Goal: Information Seeking & Learning: Learn about a topic

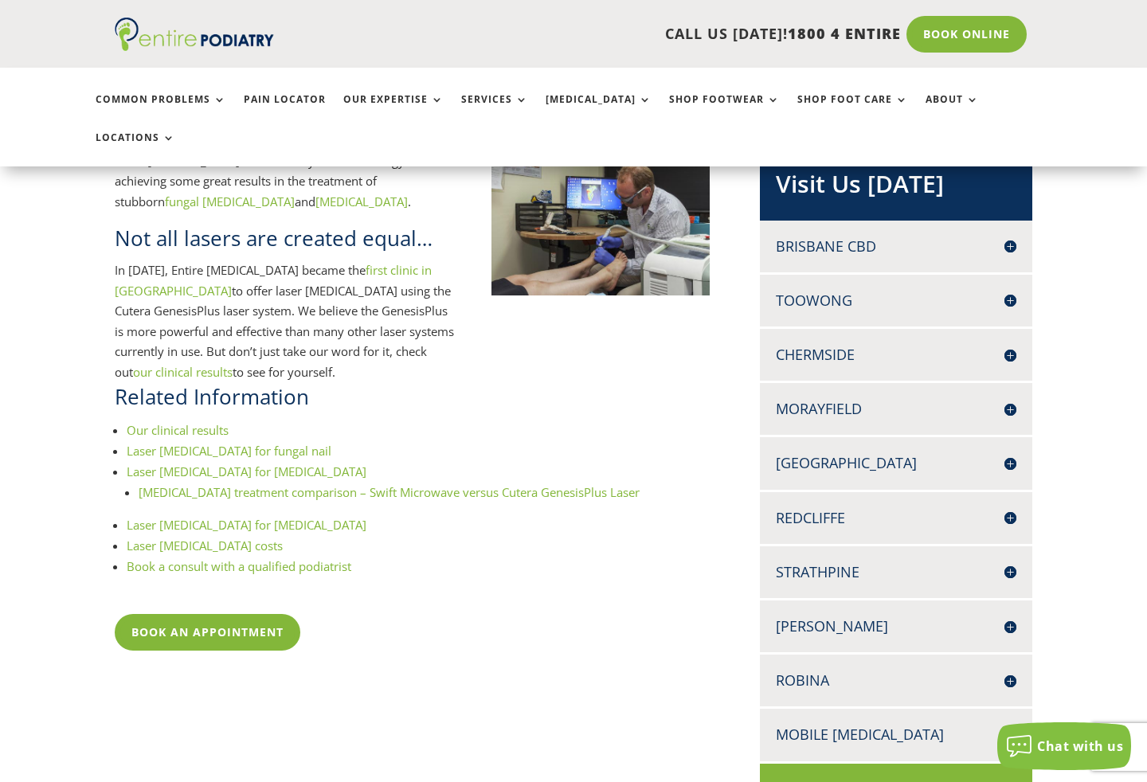
scroll to position [392, 0]
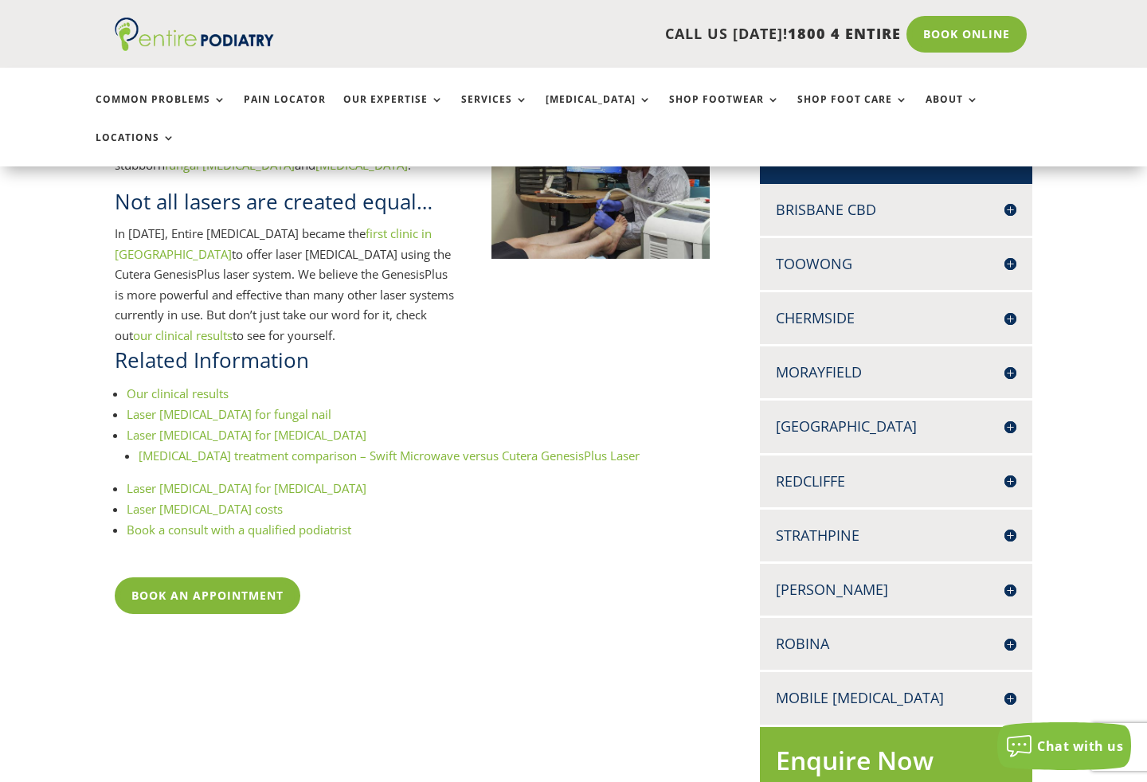
click at [1010, 308] on h4 "Chermside" at bounding box center [896, 318] width 241 height 20
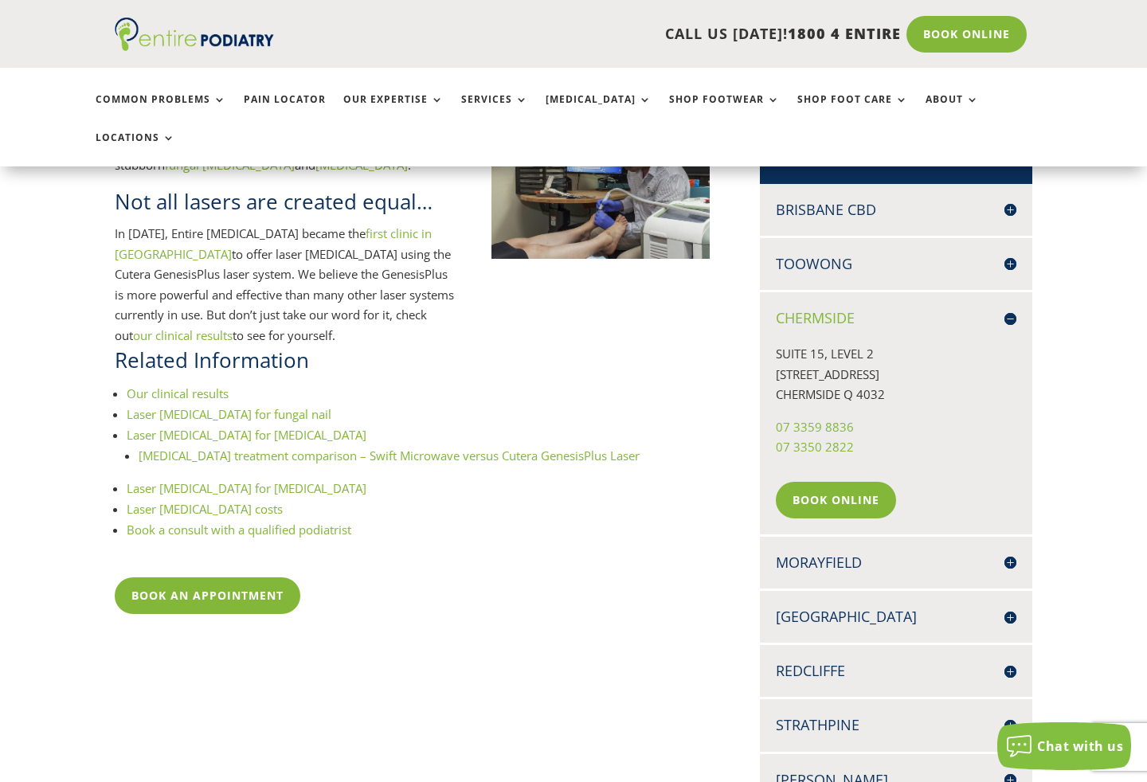
click at [1008, 308] on h4 "Chermside" at bounding box center [896, 318] width 241 height 20
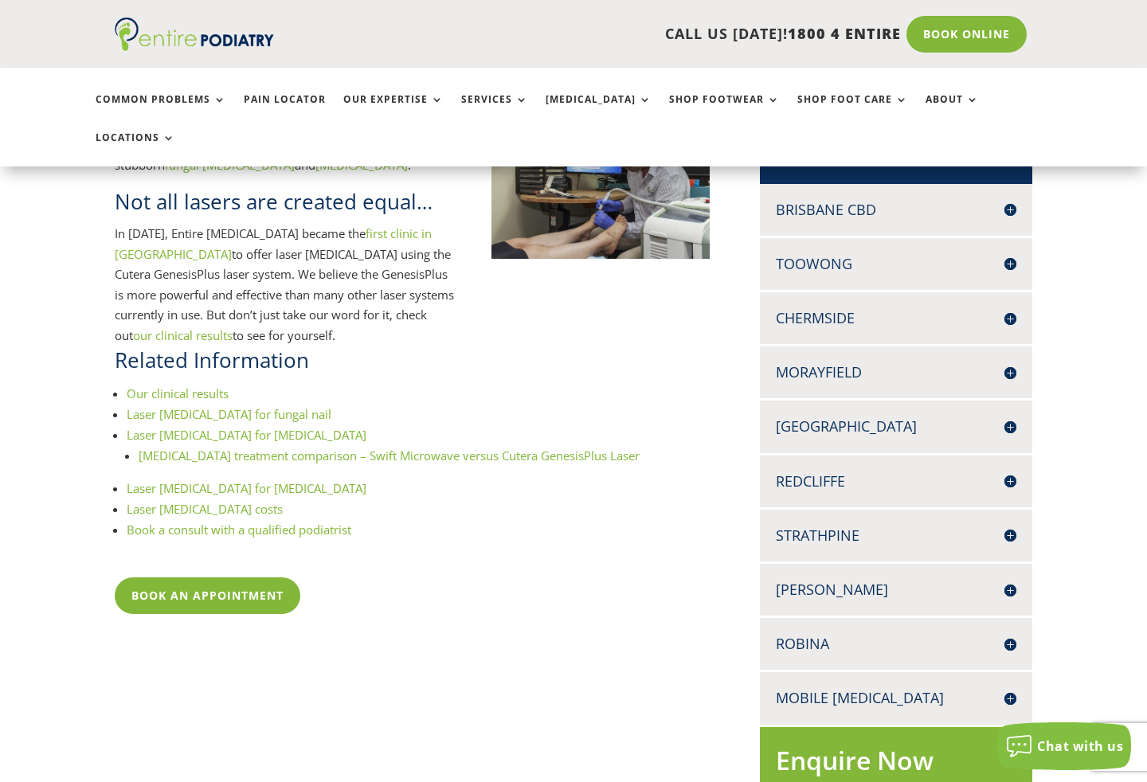
click at [1003, 308] on h4 "Chermside" at bounding box center [896, 318] width 241 height 20
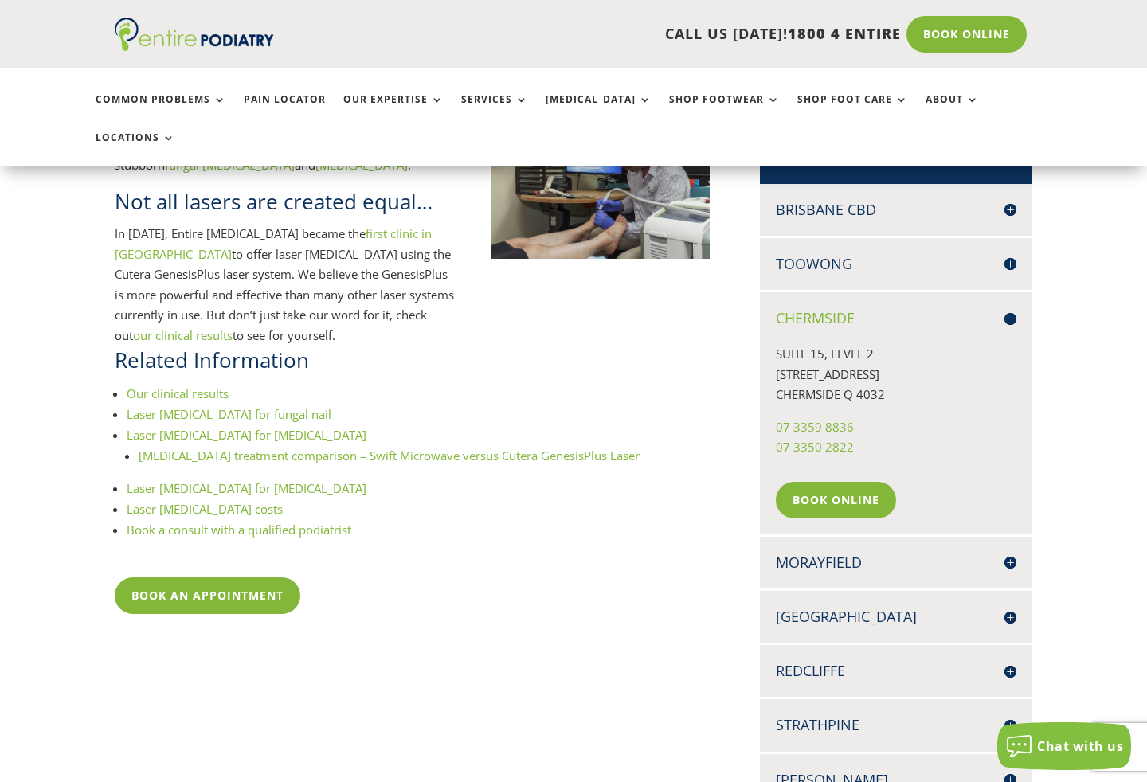
click at [1004, 308] on h4 "Chermside" at bounding box center [896, 318] width 241 height 20
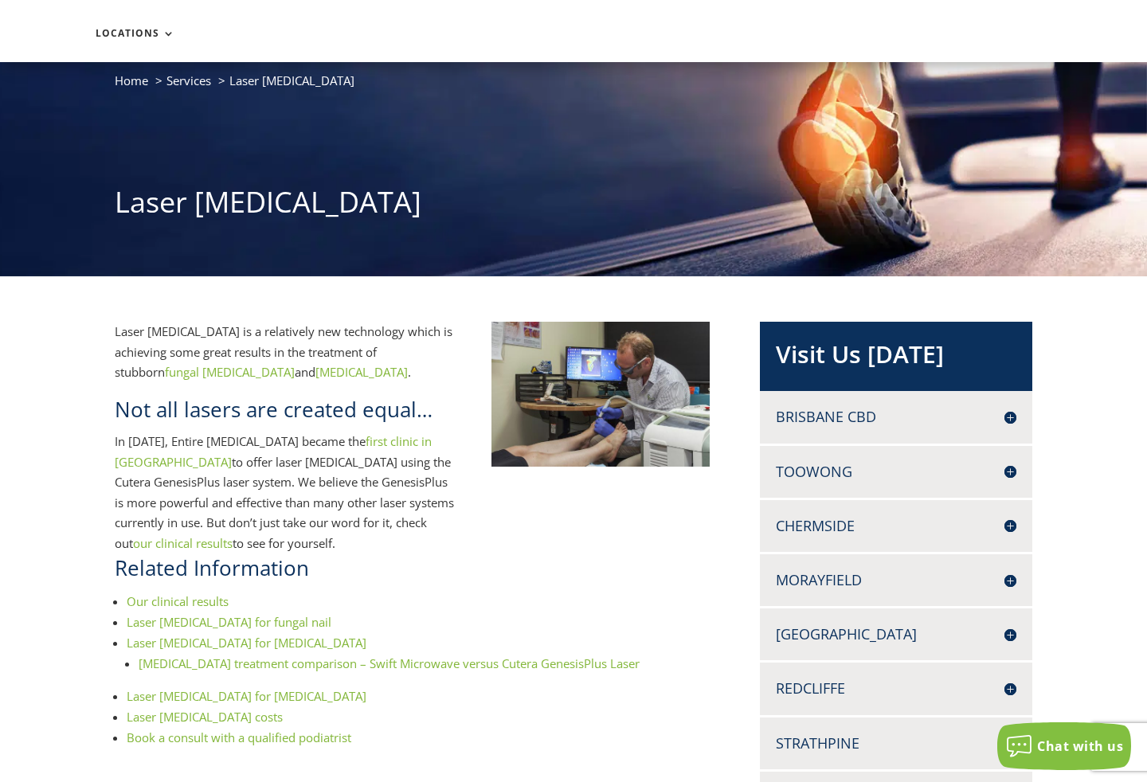
scroll to position [0, 0]
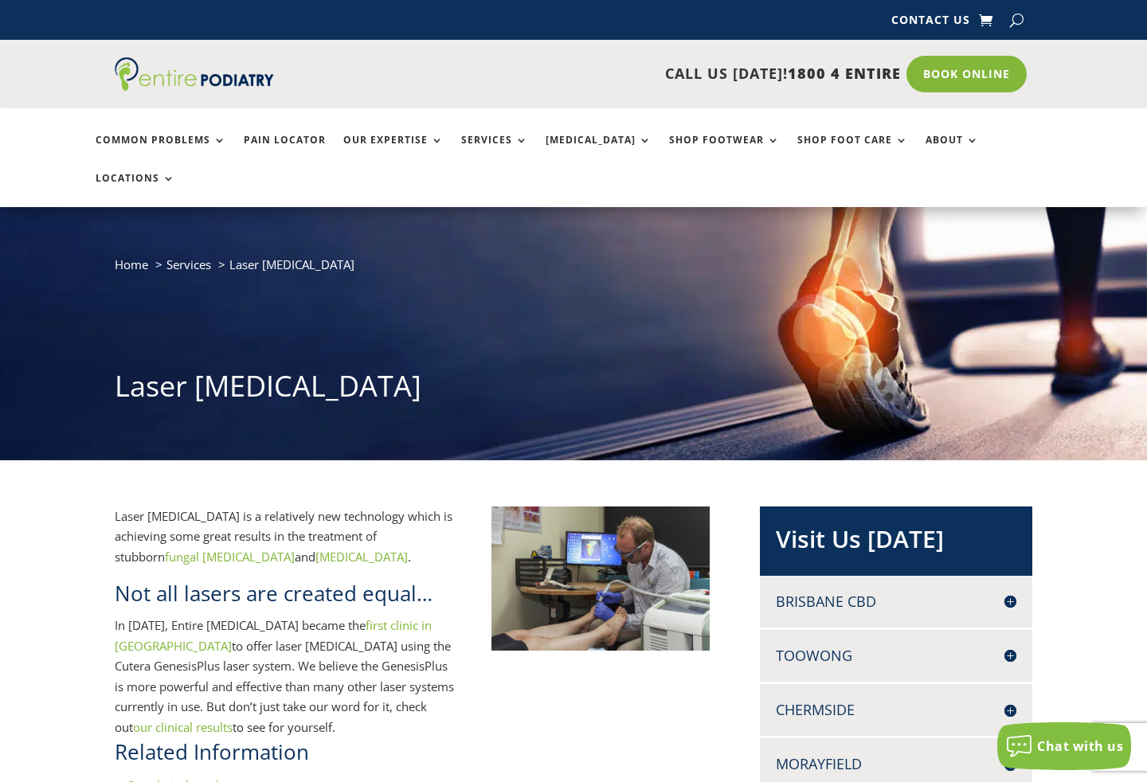
click at [175, 173] on link "Locations" at bounding box center [136, 190] width 80 height 34
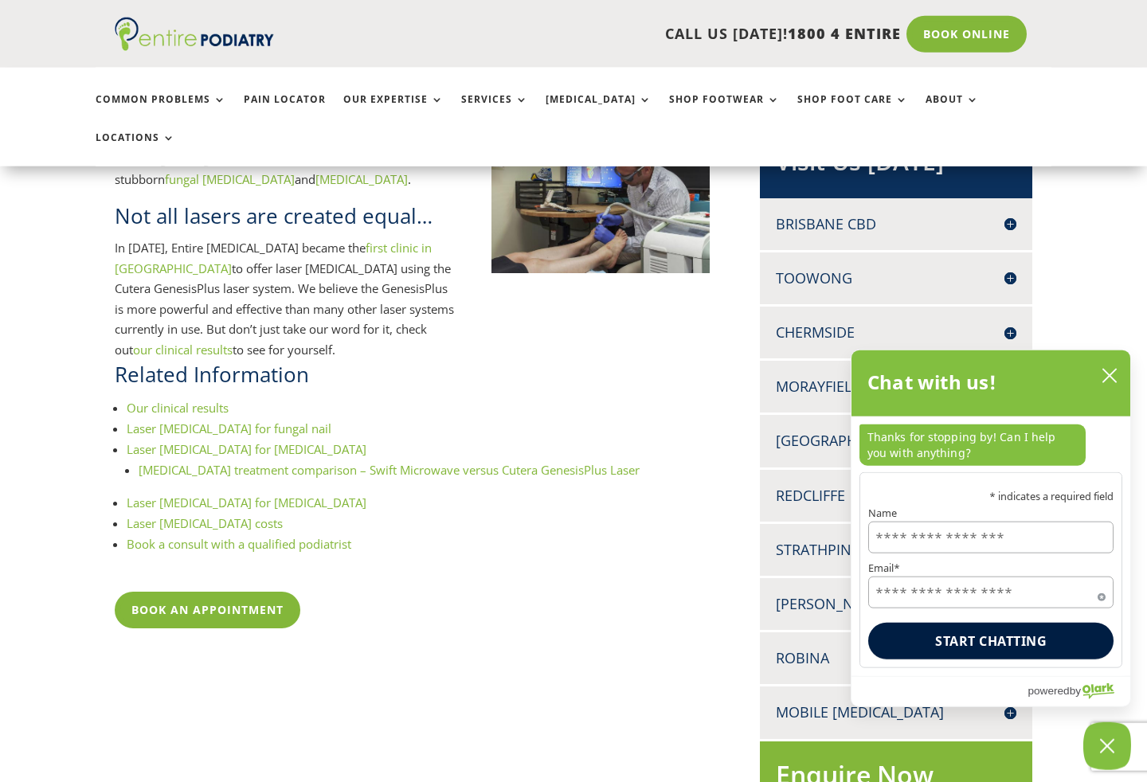
scroll to position [378, 0]
click at [1114, 384] on icon "close chatbox" at bounding box center [1110, 376] width 16 height 16
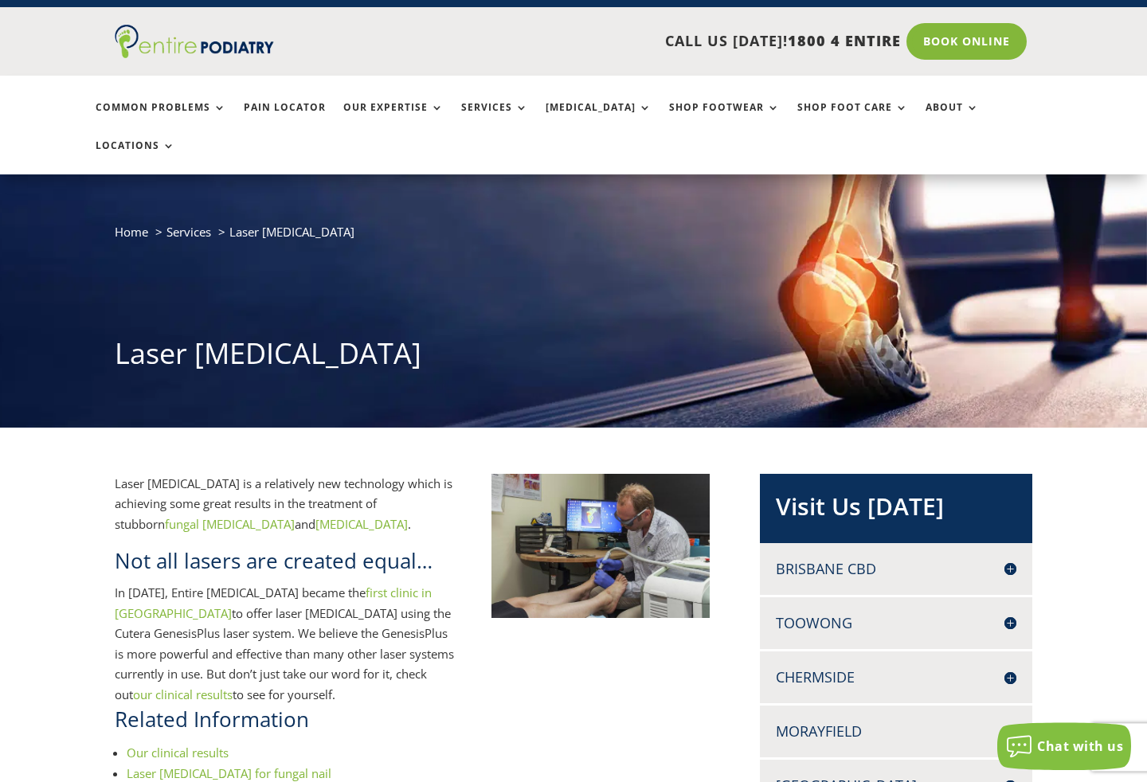
scroll to position [0, 0]
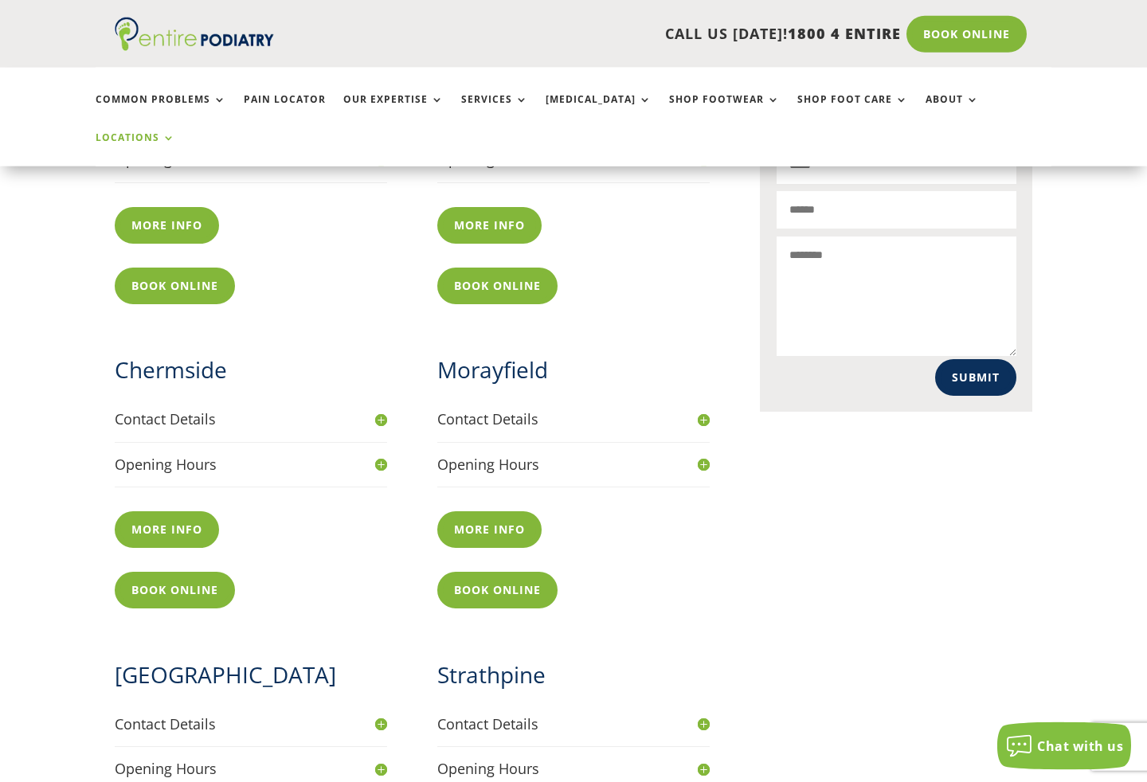
scroll to position [770, 0]
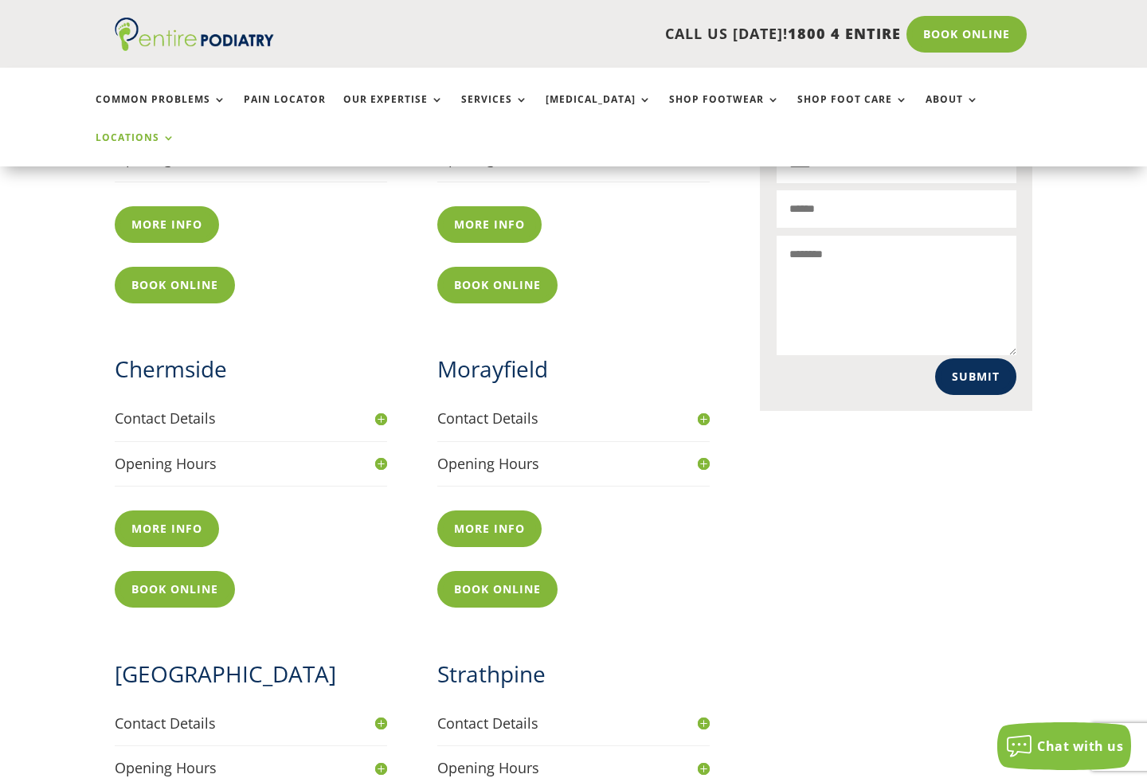
click at [157, 511] on link "More info" at bounding box center [167, 529] width 104 height 37
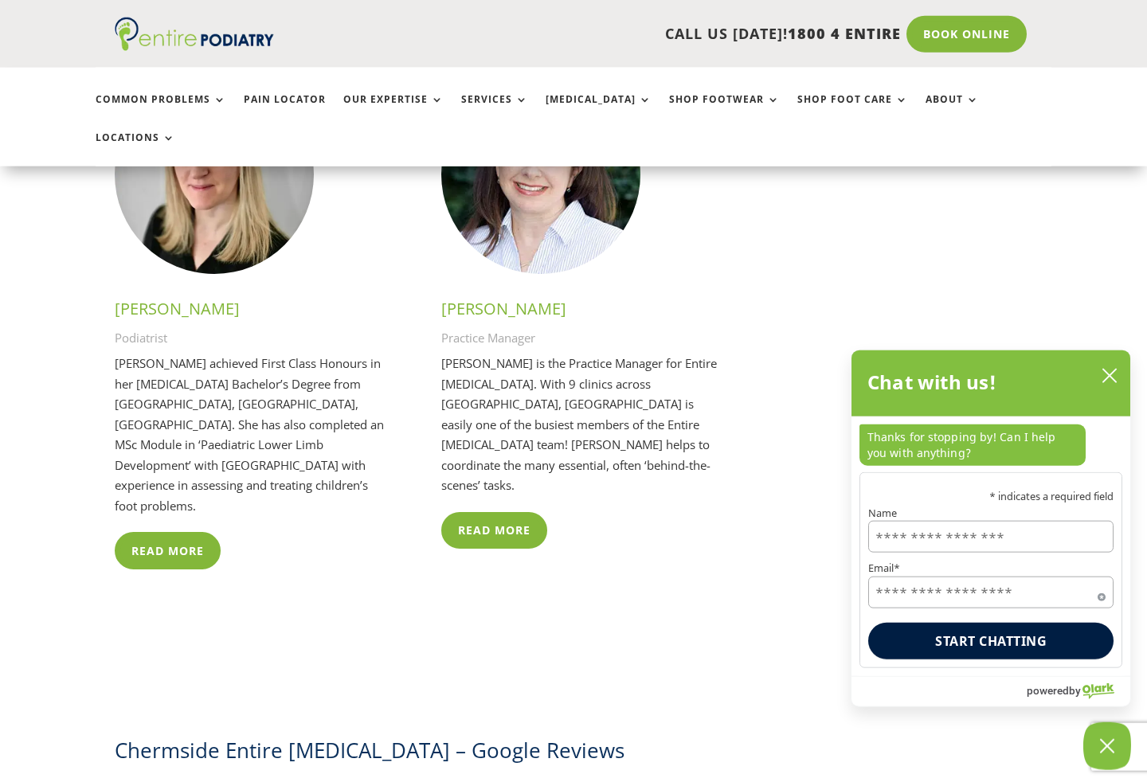
scroll to position [3931, 0]
click at [1097, 374] on button "close chatbox" at bounding box center [1109, 376] width 25 height 24
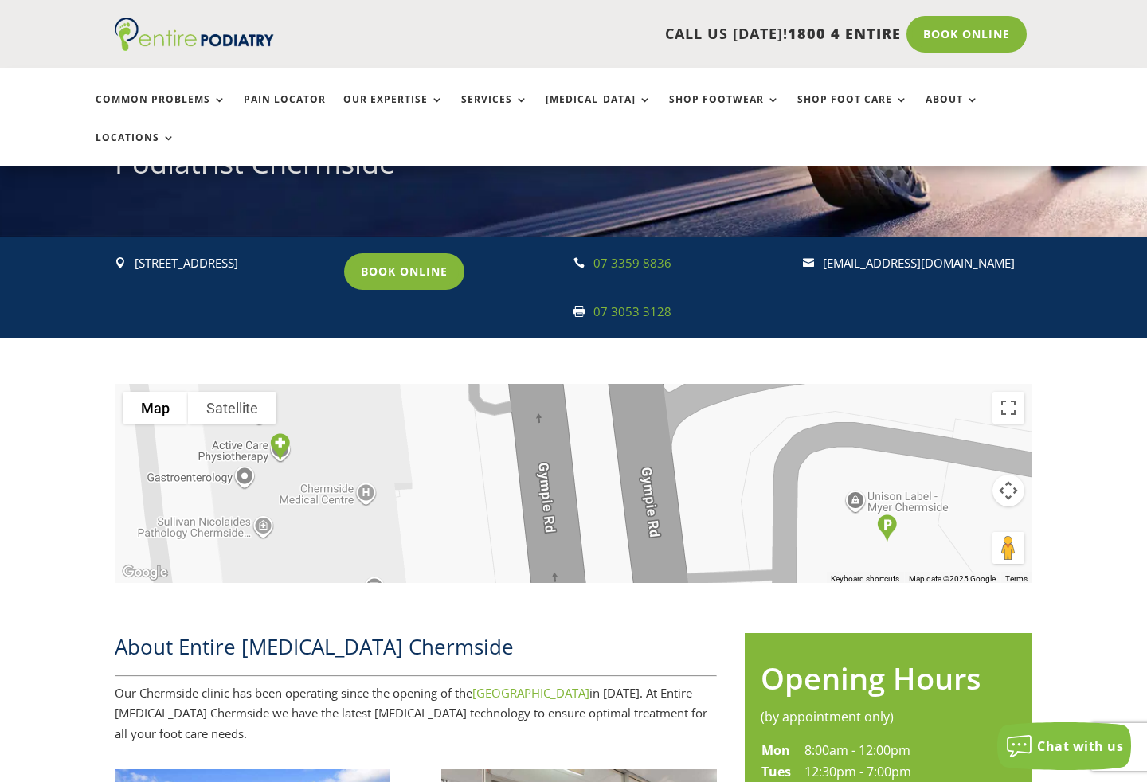
scroll to position [0, 0]
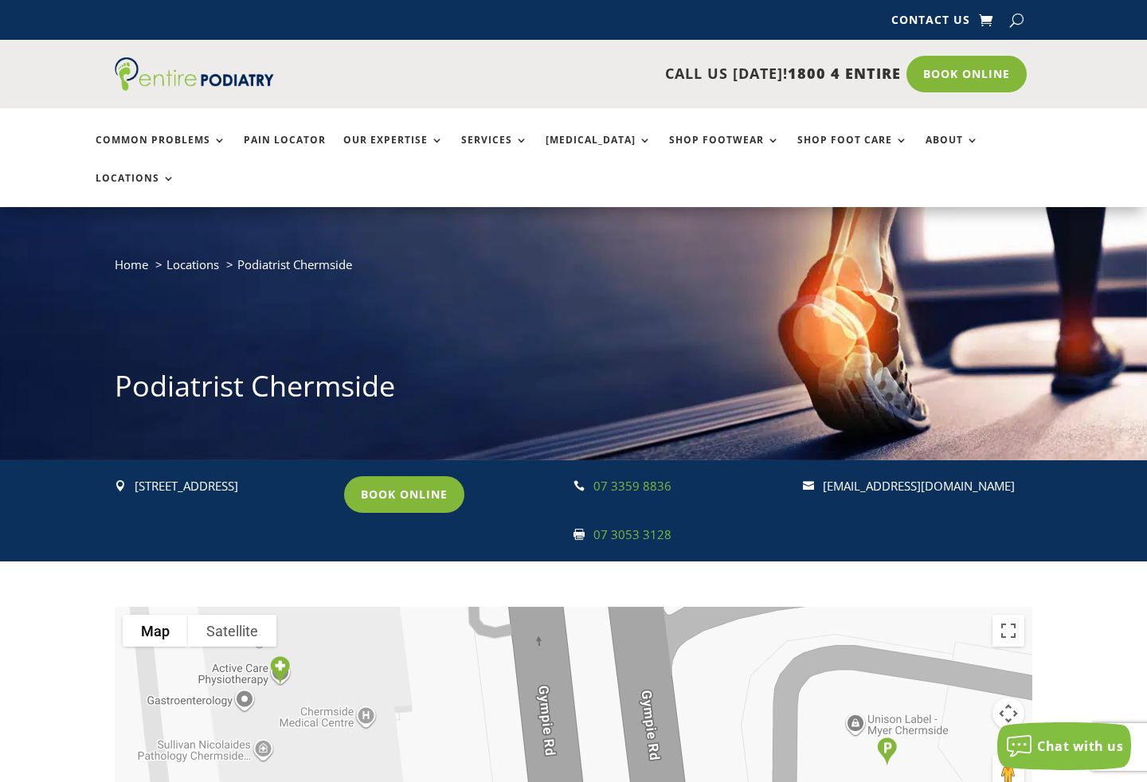
click at [510, 148] on link "Services" at bounding box center [494, 152] width 67 height 34
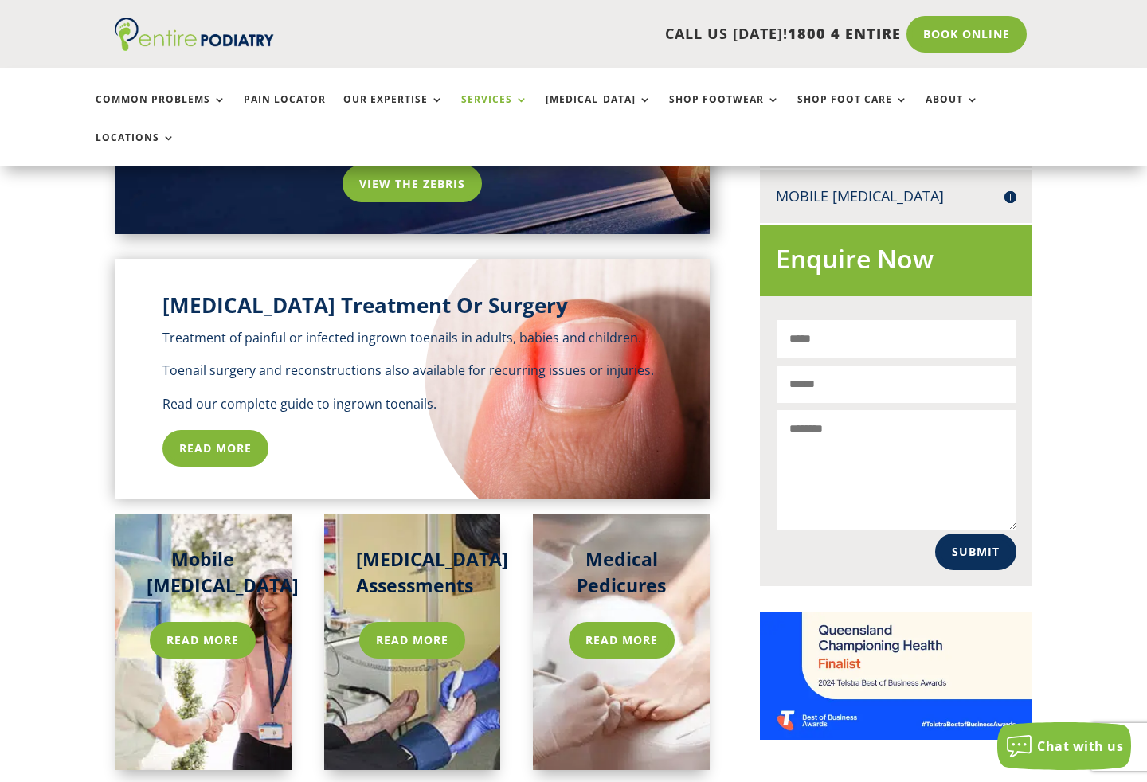
scroll to position [894, 0]
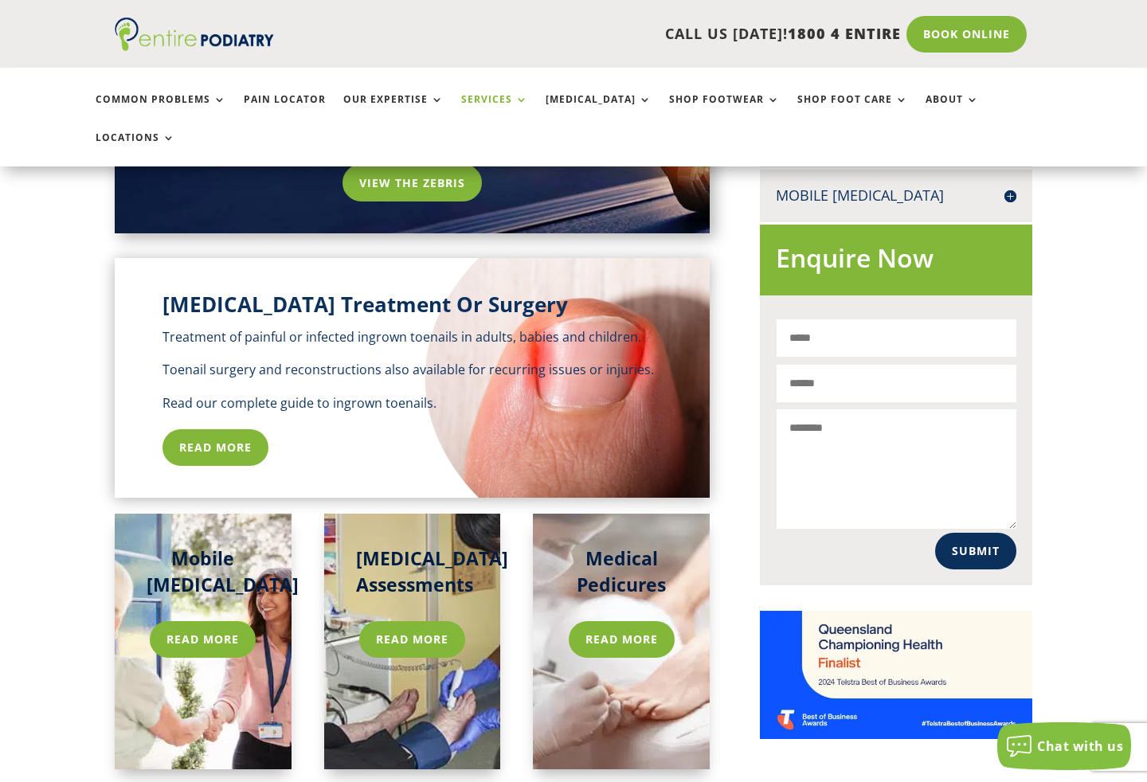
click at [614, 621] on link "Read more" at bounding box center [622, 639] width 106 height 37
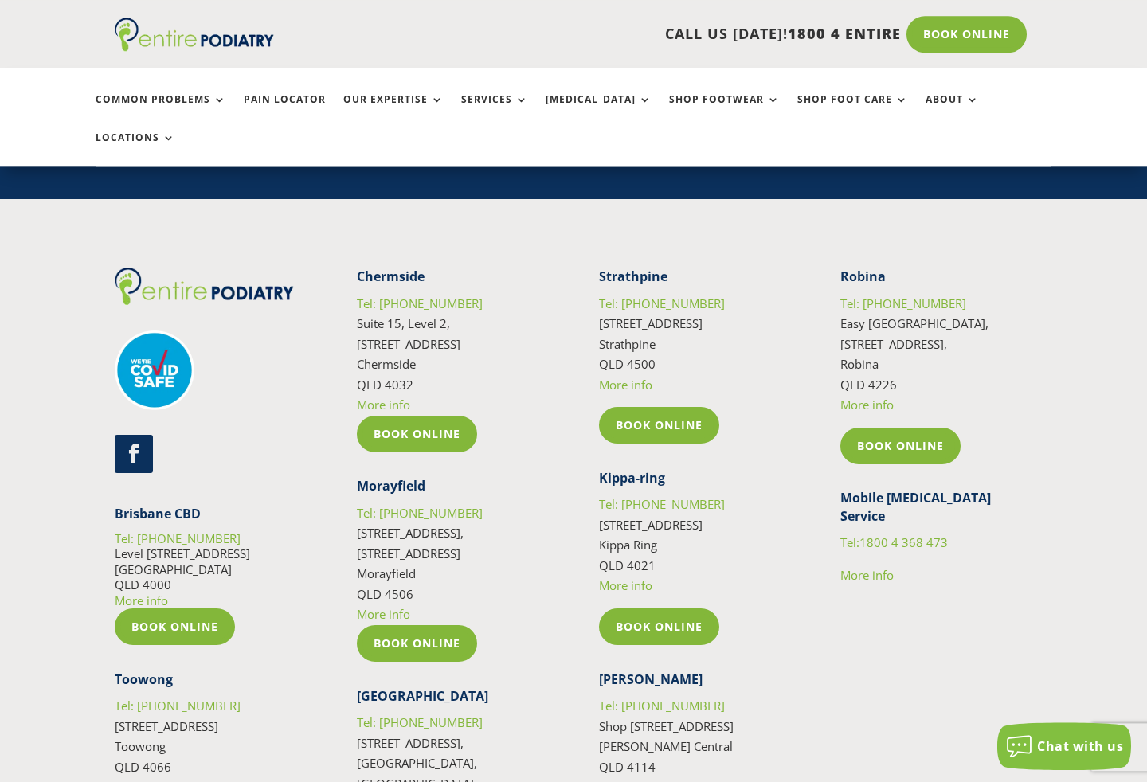
scroll to position [4513, 0]
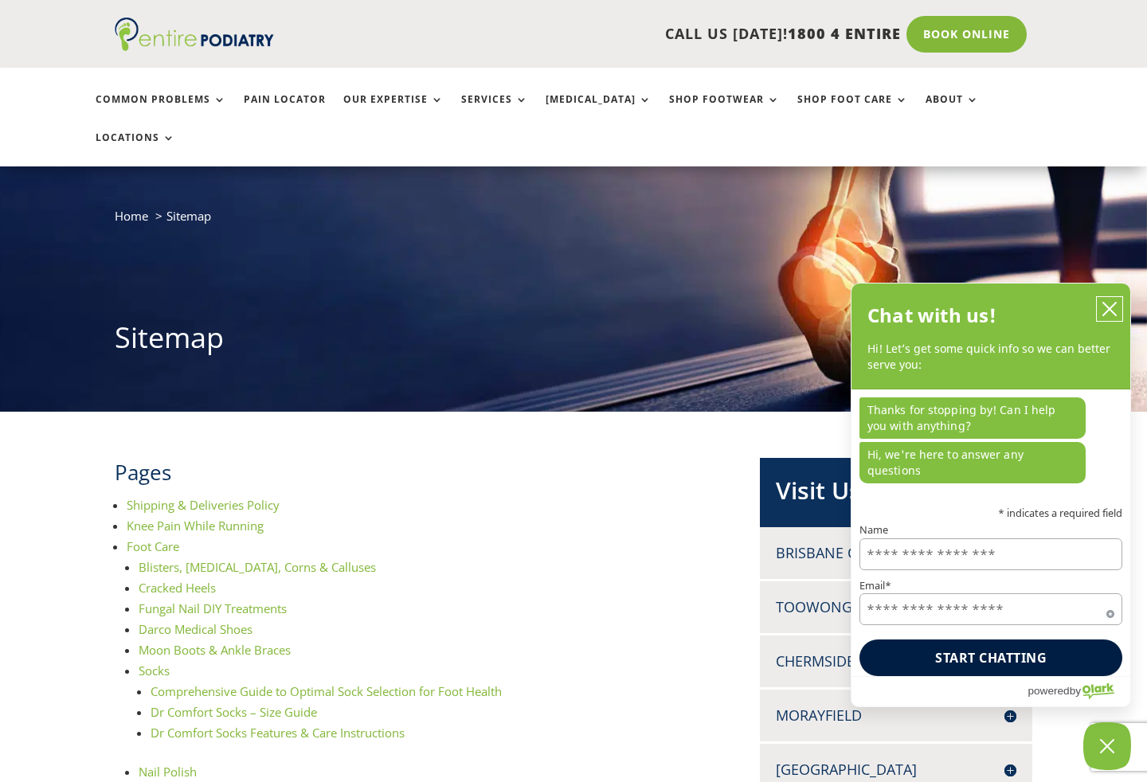
click at [1118, 321] on button "close chatbox" at bounding box center [1109, 309] width 25 height 24
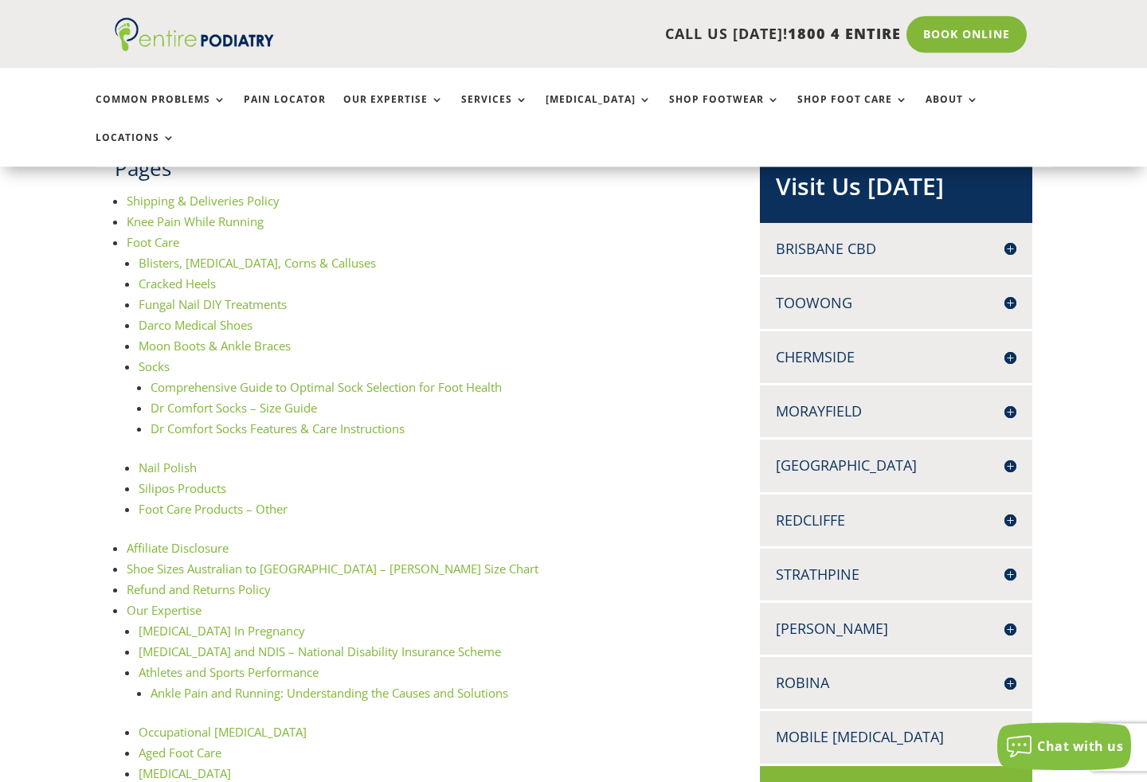
scroll to position [255, 0]
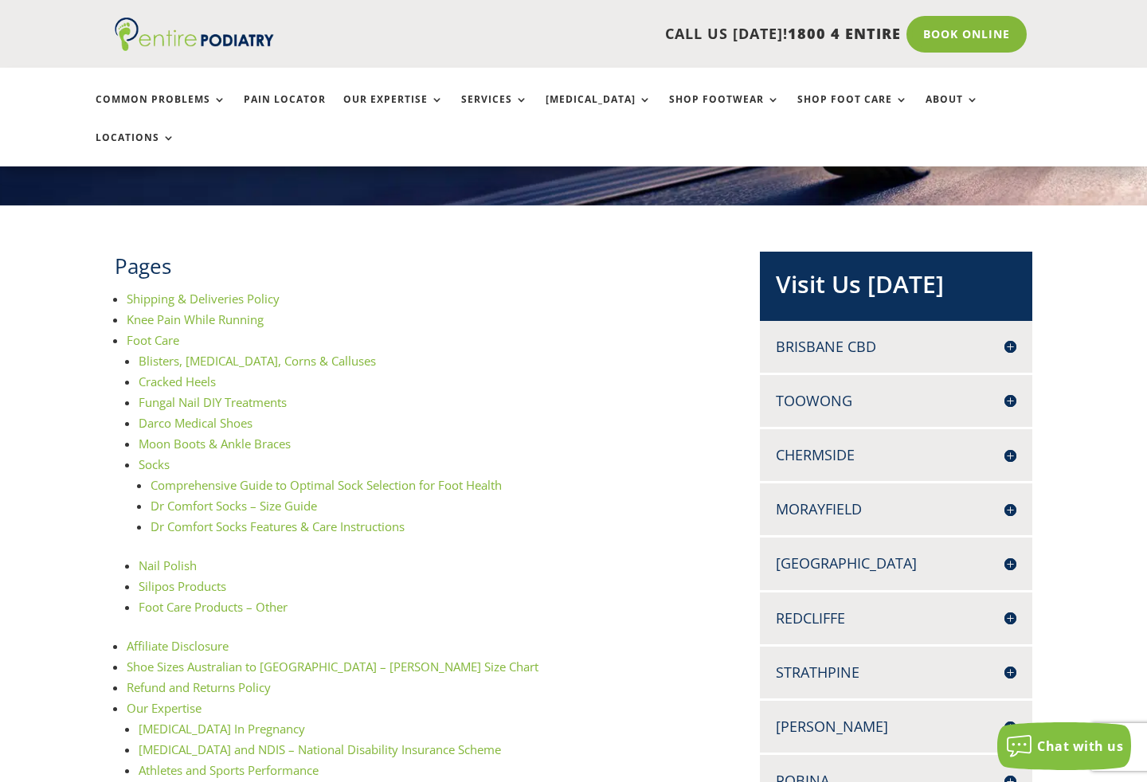
click at [273, 353] on link "Blisters, [MEDICAL_DATA], Corns & Calluses" at bounding box center [257, 361] width 237 height 16
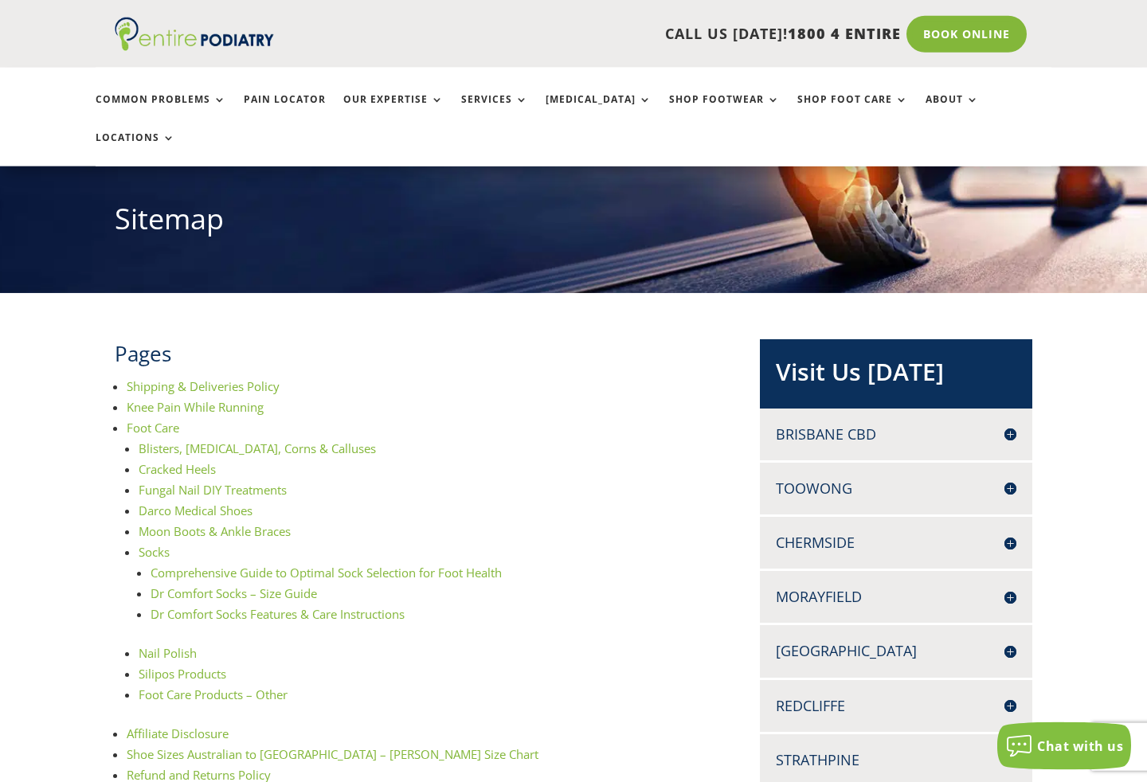
scroll to position [56, 0]
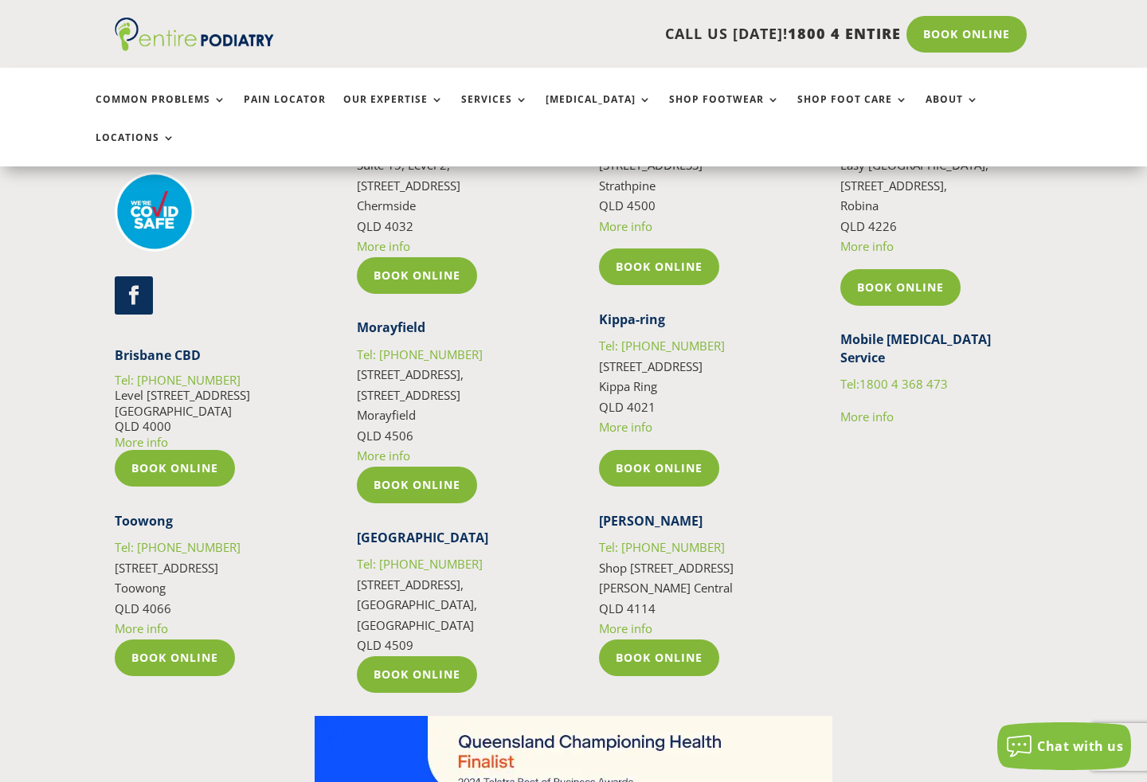
scroll to position [4548, 0]
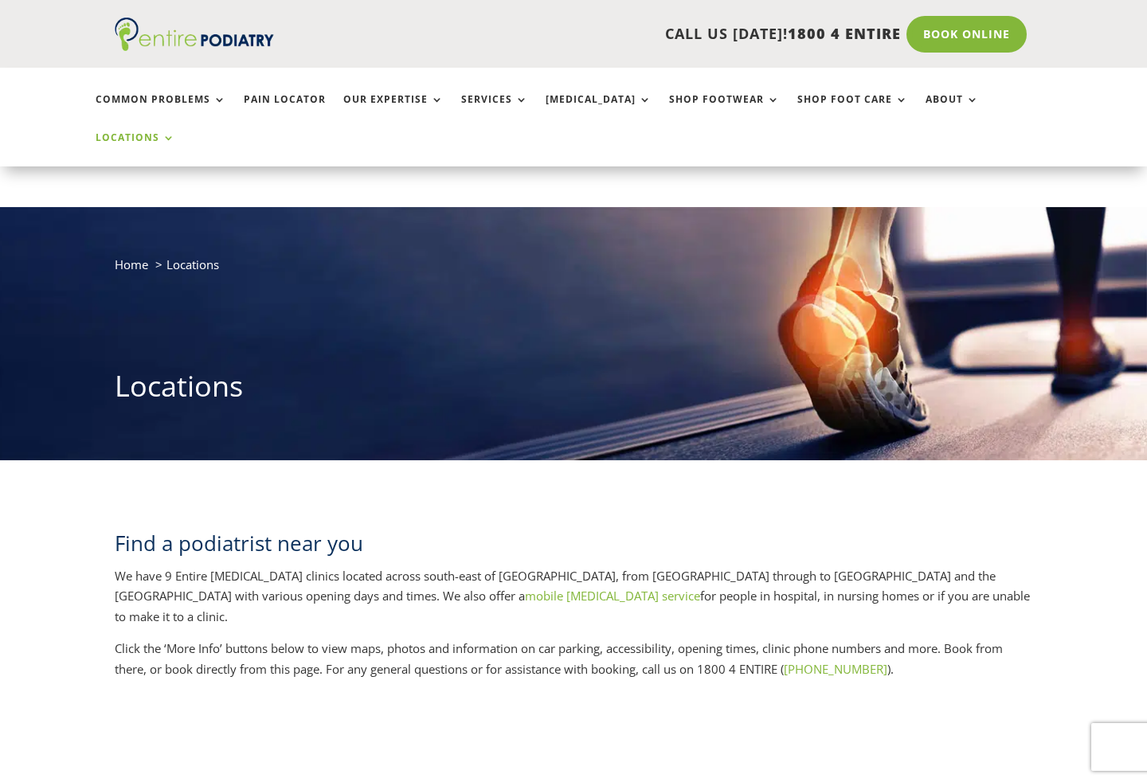
scroll to position [805, 0]
